Goal: Information Seeking & Learning: Learn about a topic

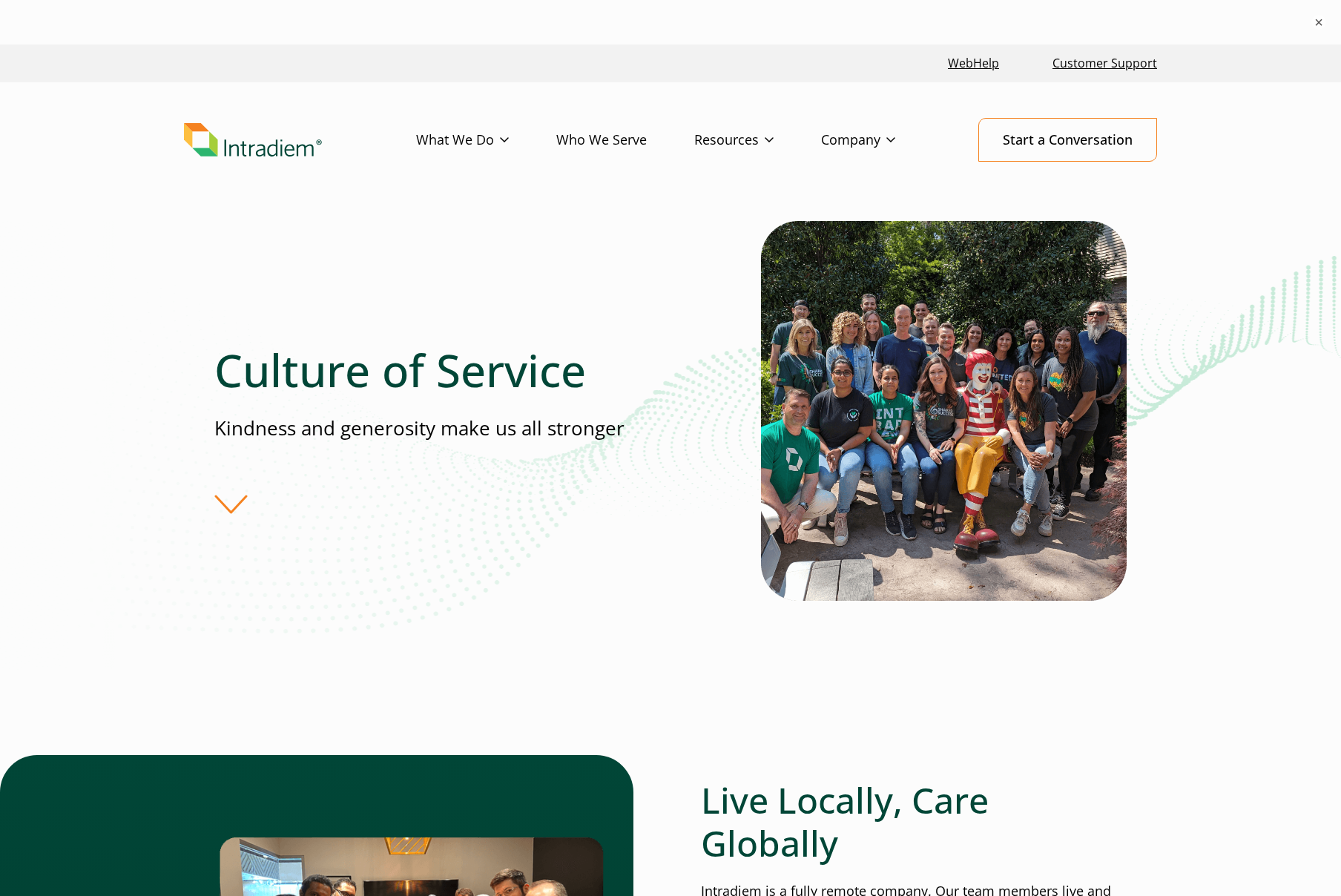
click at [734, 82] on div "WebHelp Customer Support" at bounding box center [670, 63] width 1341 height 38
click at [59, 350] on div "Culture of Service Kindness and generosity make us all stronger" at bounding box center [670, 464] width 1341 height 486
click at [507, 320] on div "Culture of Service Kindness and generosity make us all stronger" at bounding box center [671, 428] width 913 height 415
